Goal: Task Accomplishment & Management: Manage account settings

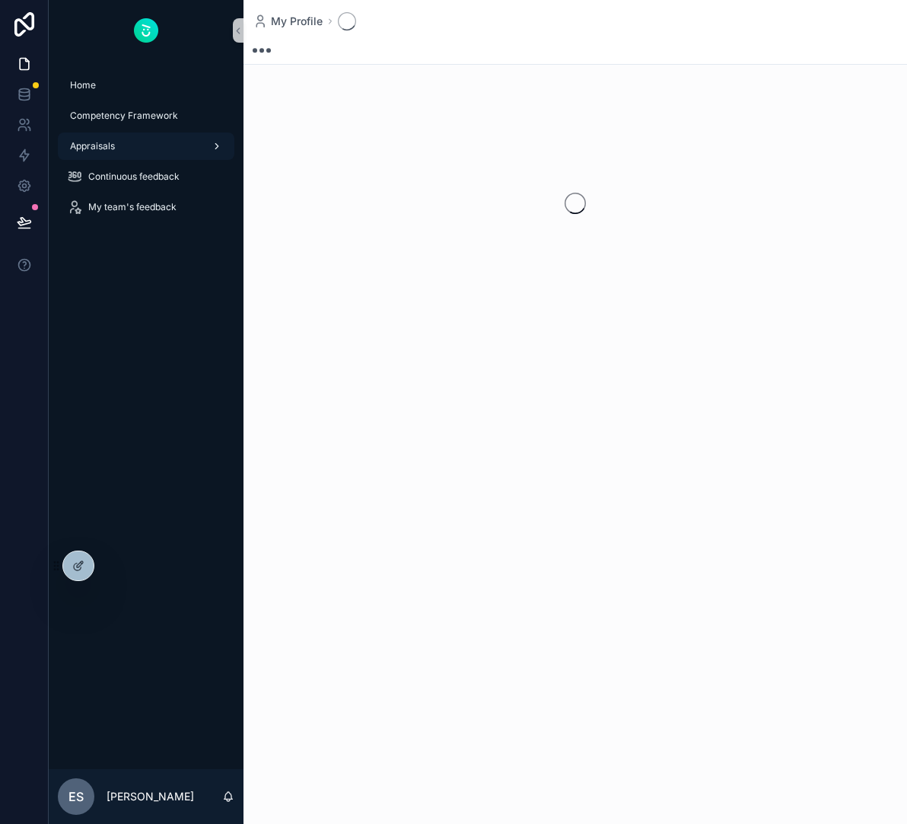
click at [188, 149] on div "Appraisals" at bounding box center [146, 146] width 158 height 24
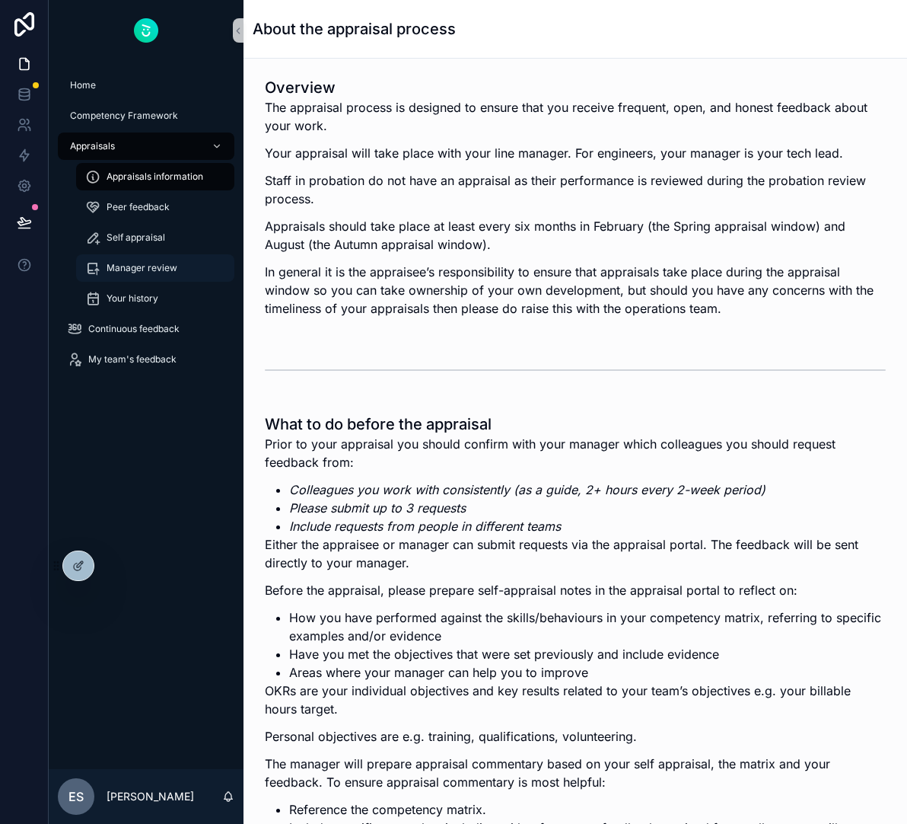
click at [148, 268] on span "Manager review" at bounding box center [142, 268] width 71 height 12
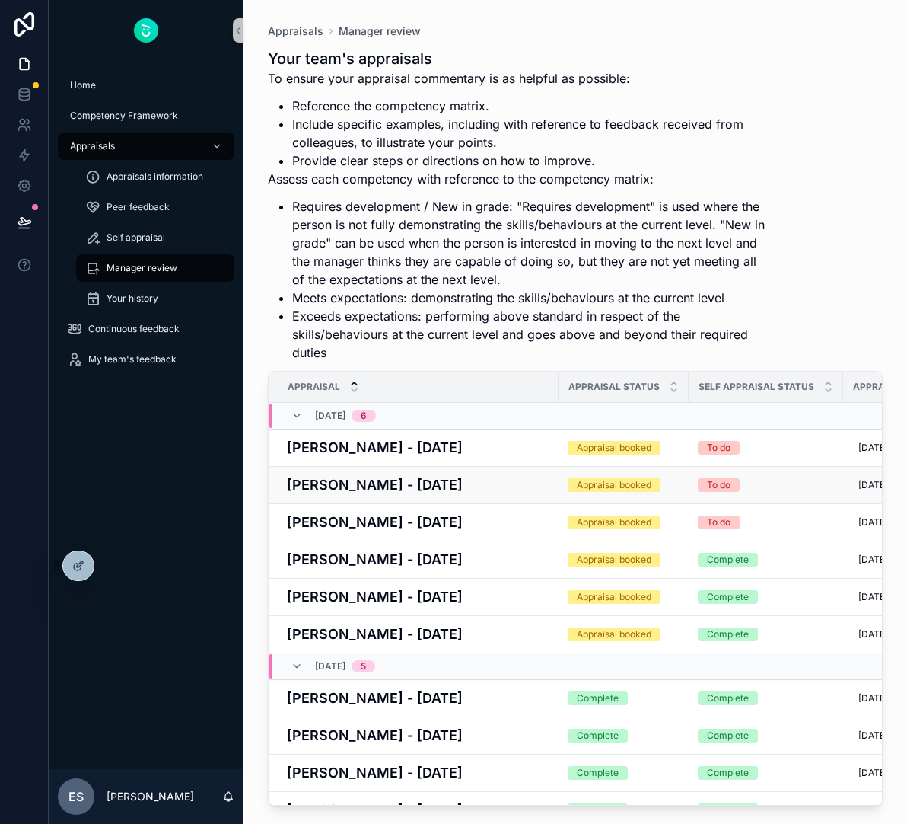
click at [419, 482] on h4 "[PERSON_NAME] - [DATE]" at bounding box center [418, 484] width 263 height 21
click at [147, 361] on span "My team's feedback" at bounding box center [132, 359] width 88 height 12
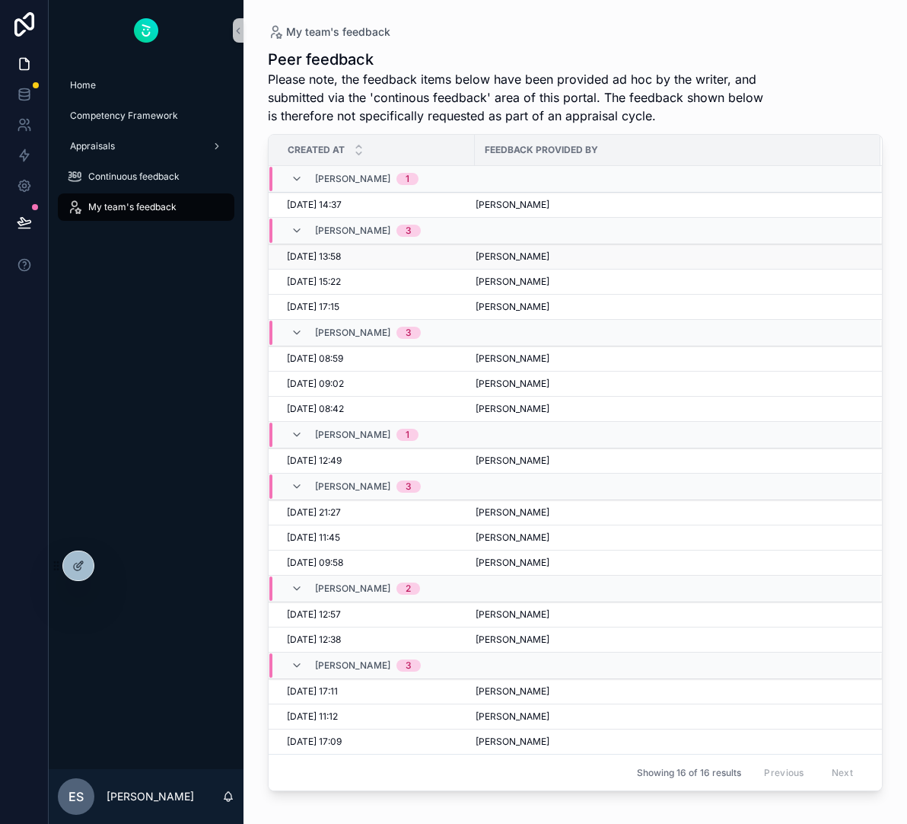
click at [380, 255] on div "[DATE] 13:58 [DATE] 13:58" at bounding box center [376, 256] width 179 height 12
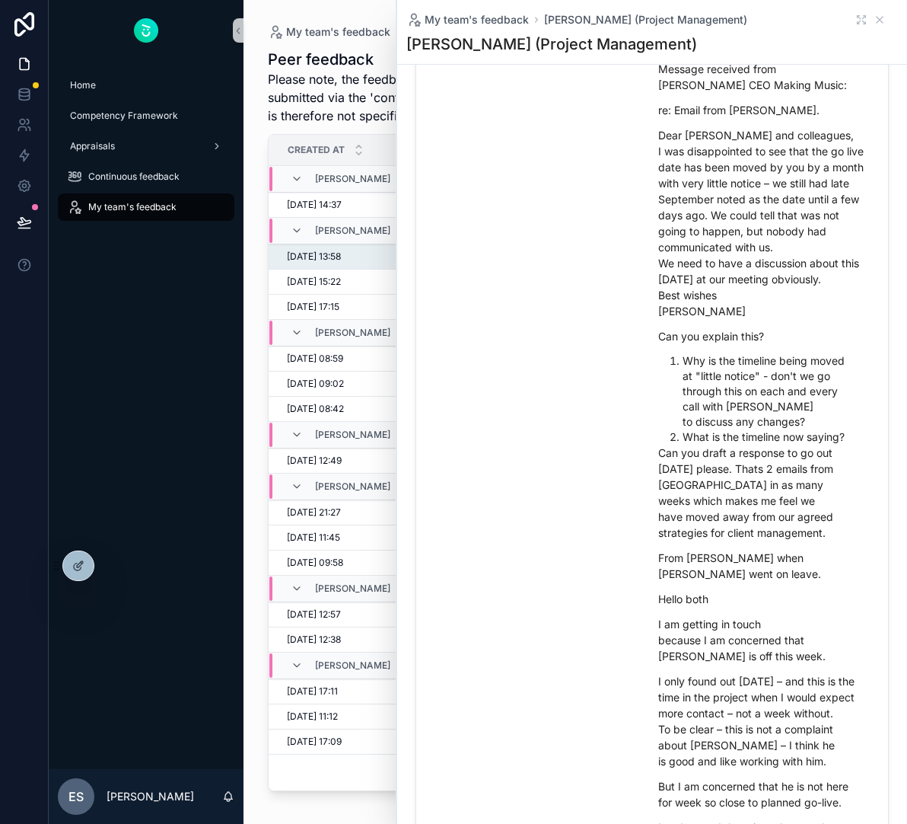
scroll to position [282, 0]
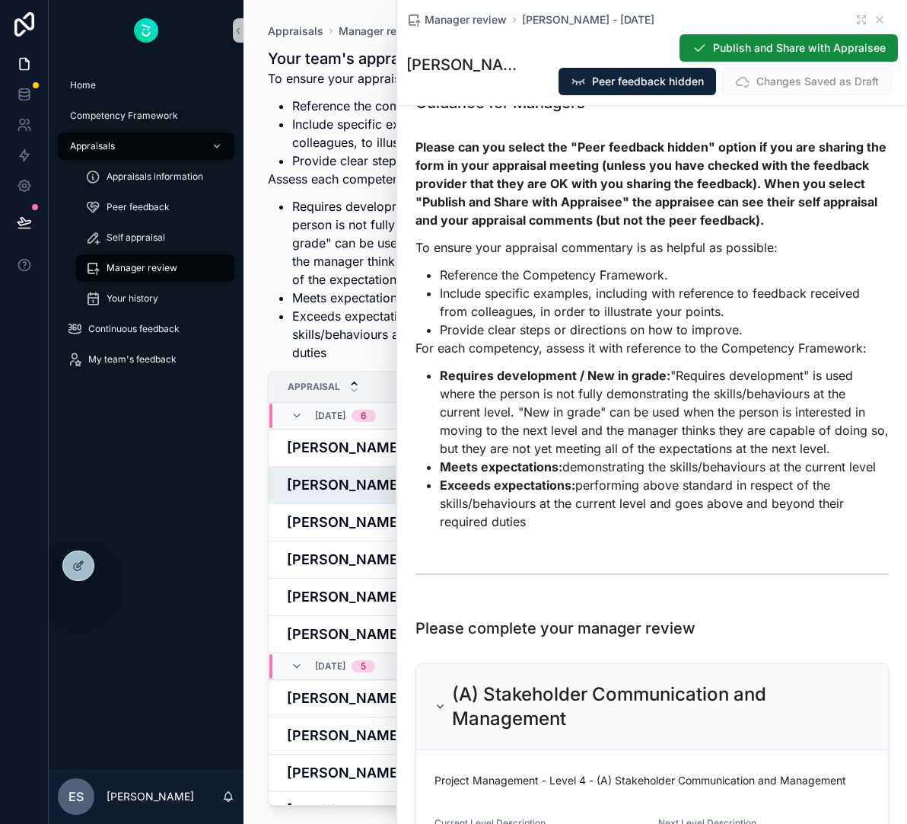
scroll to position [82, 0]
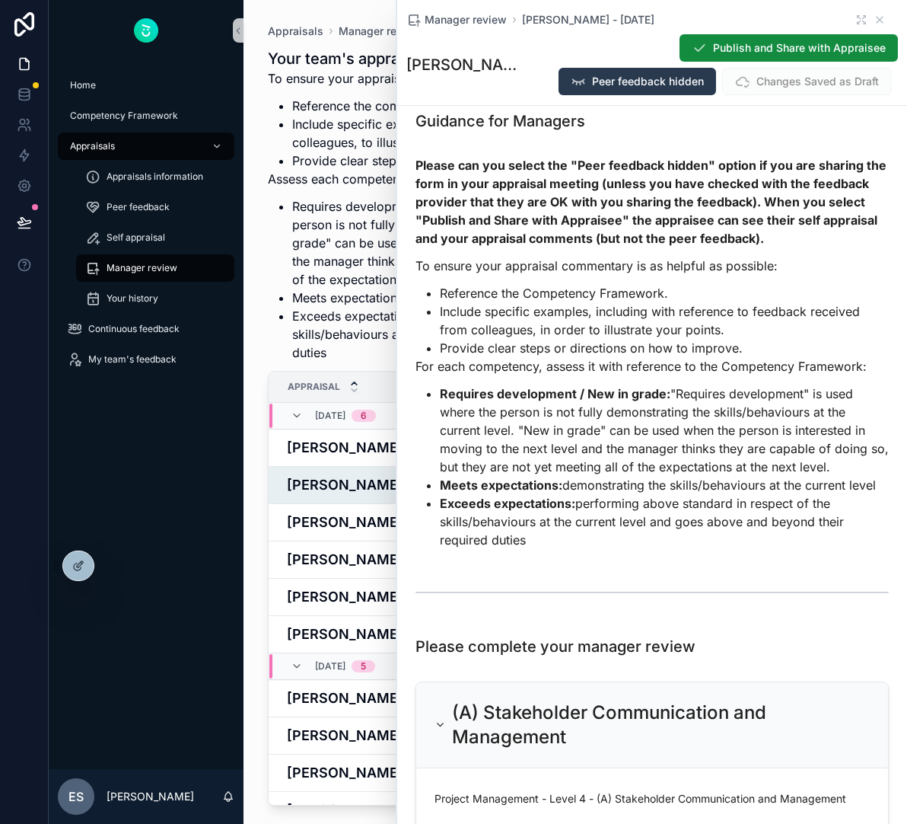
click at [648, 67] on div "Publish and Share with Appraisee Peer feedback hidden Changes Saved as Draft" at bounding box center [713, 64] width 372 height 62
click at [639, 80] on span "Peer feedback hidden" at bounding box center [648, 81] width 112 height 15
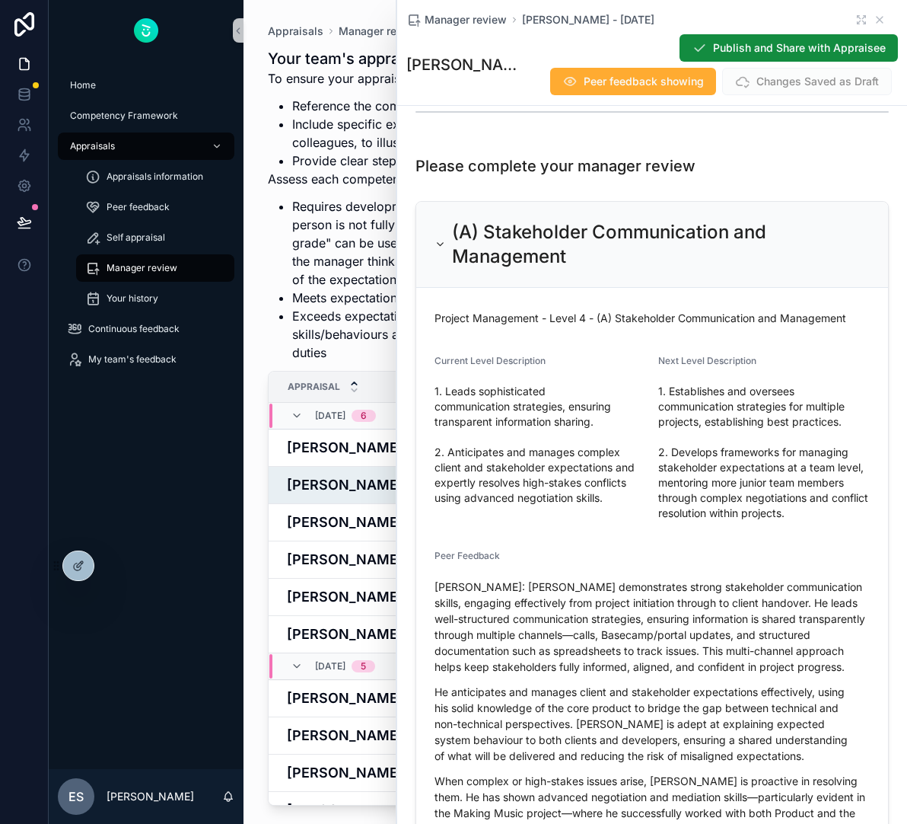
scroll to position [990, 0]
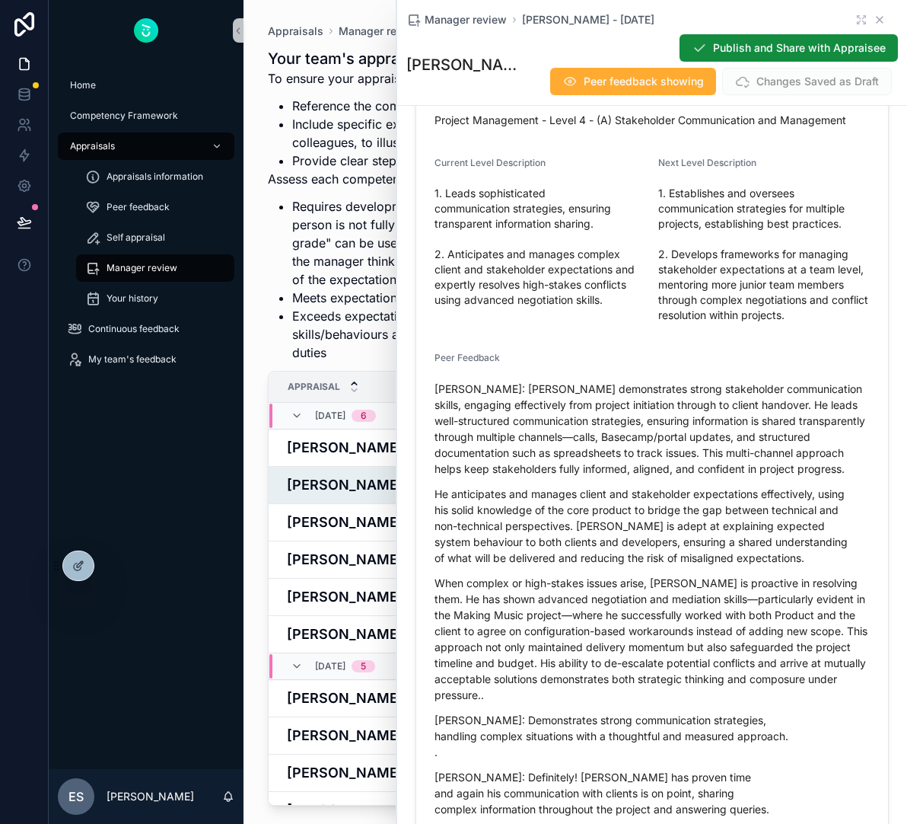
click at [876, 21] on icon "scrollable content" at bounding box center [880, 20] width 12 height 12
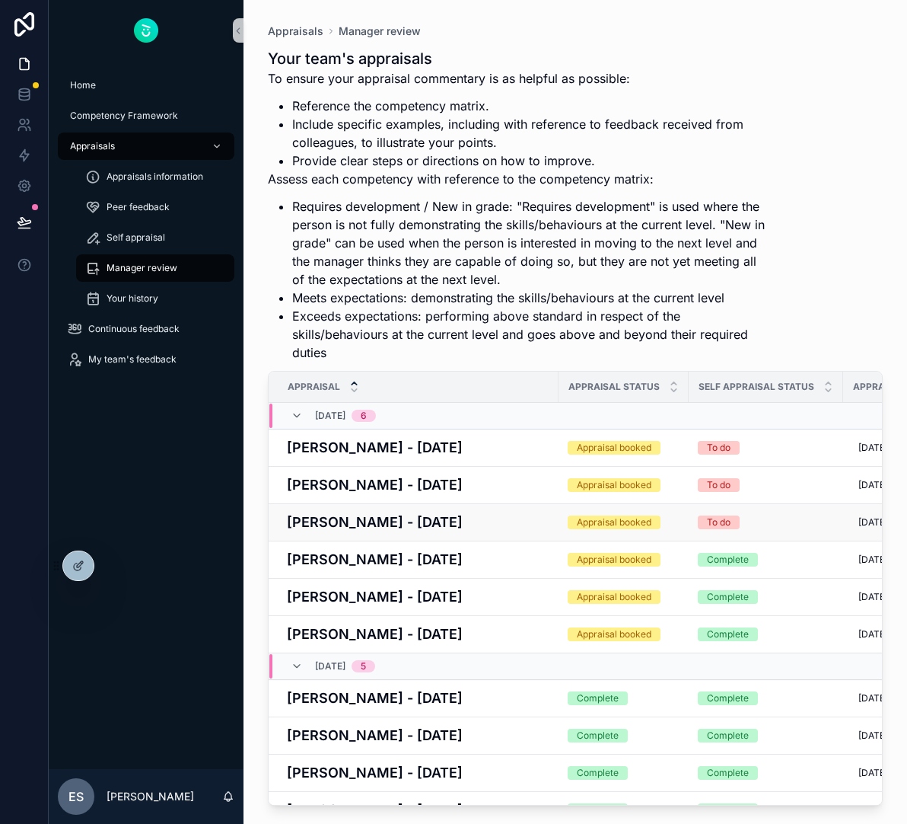
scroll to position [58, 0]
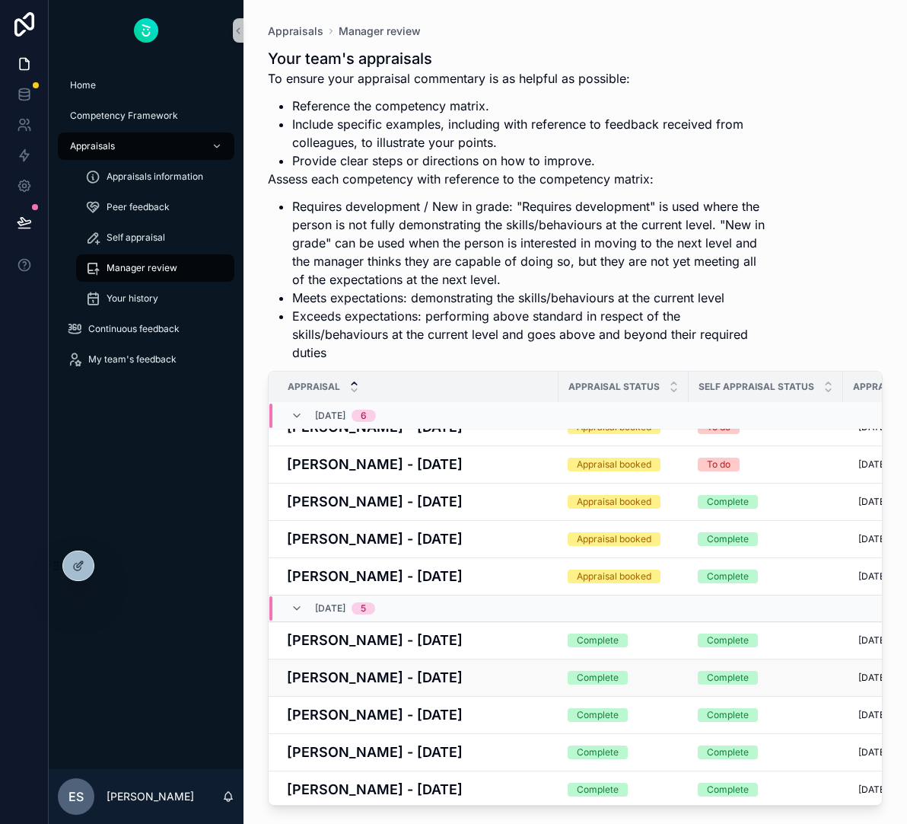
click at [426, 681] on h4 "[PERSON_NAME] - [DATE]" at bounding box center [418, 677] width 263 height 21
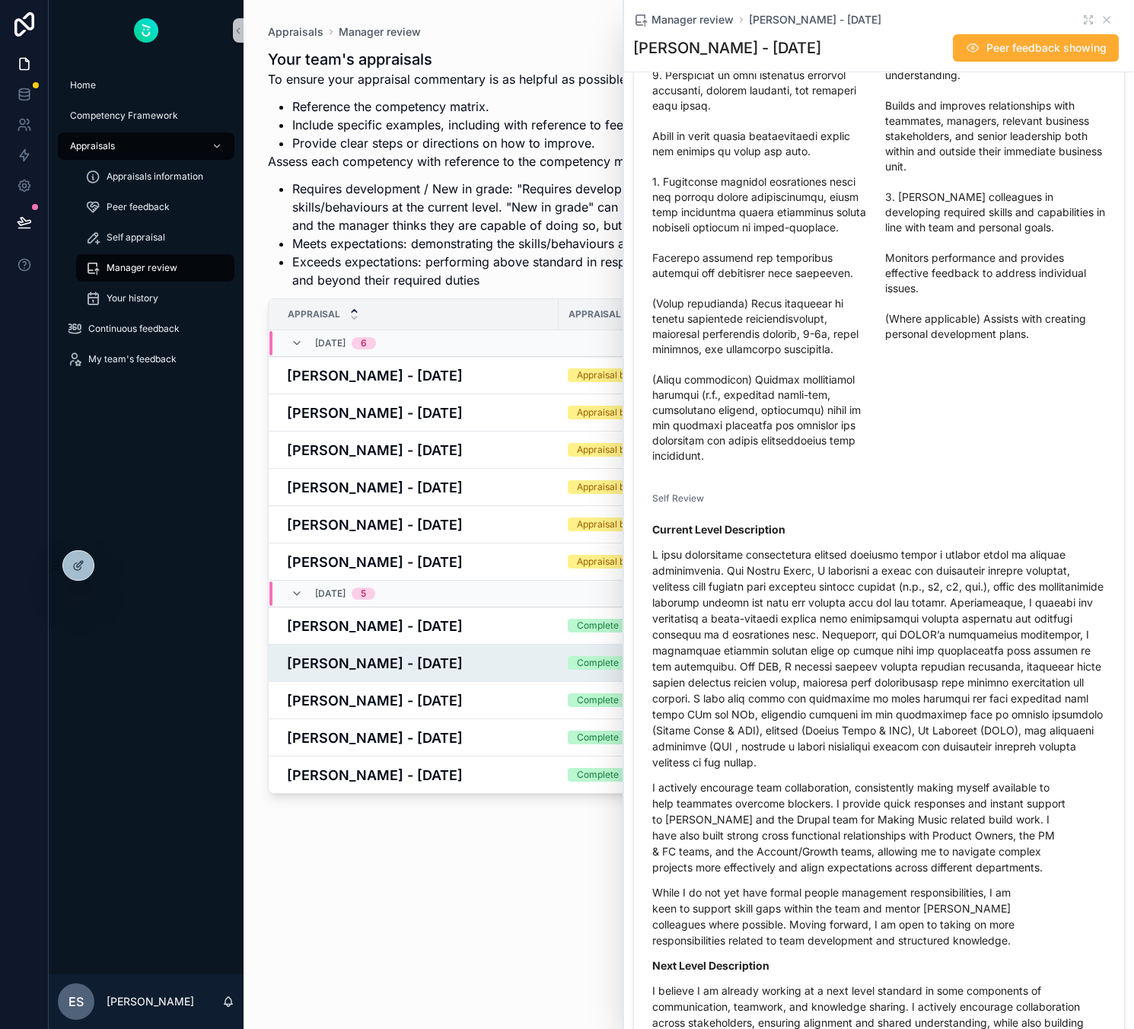
scroll to position [11852, 0]
click at [907, 21] on icon "scrollable content" at bounding box center [1107, 20] width 6 height 6
